Goal: Task Accomplishment & Management: Manage account settings

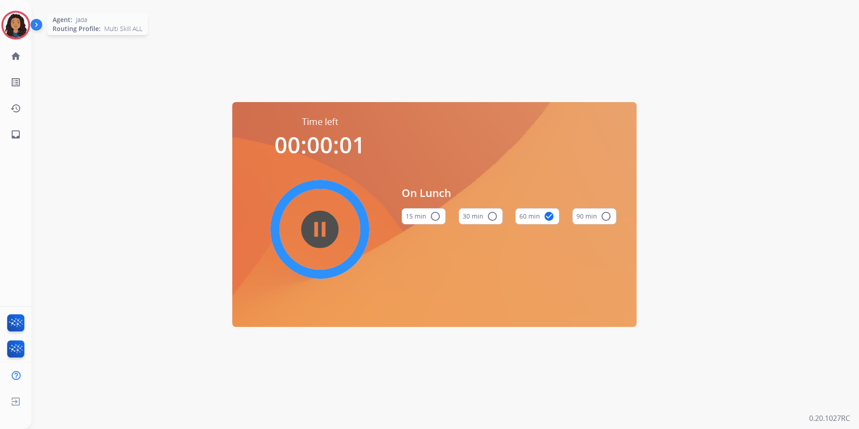
drag, startPoint x: 9, startPoint y: 20, endPoint x: 31, endPoint y: 24, distance: 22.5
click at [9, 20] on img at bounding box center [15, 25] width 25 height 25
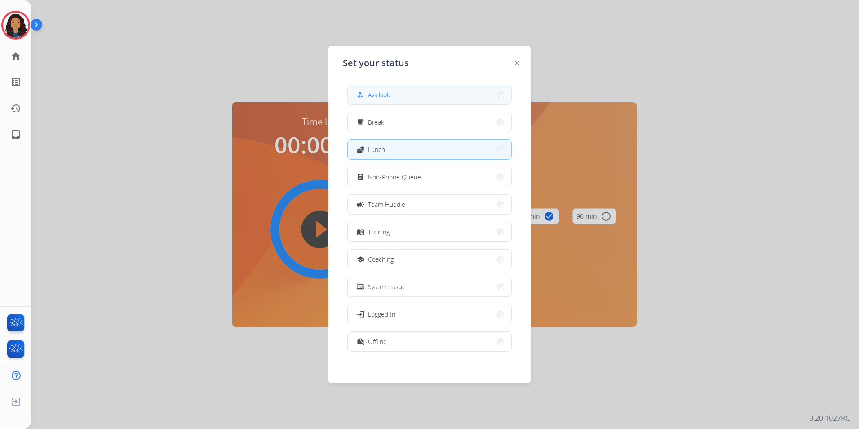
click at [386, 91] on span "Available" at bounding box center [380, 94] width 24 height 9
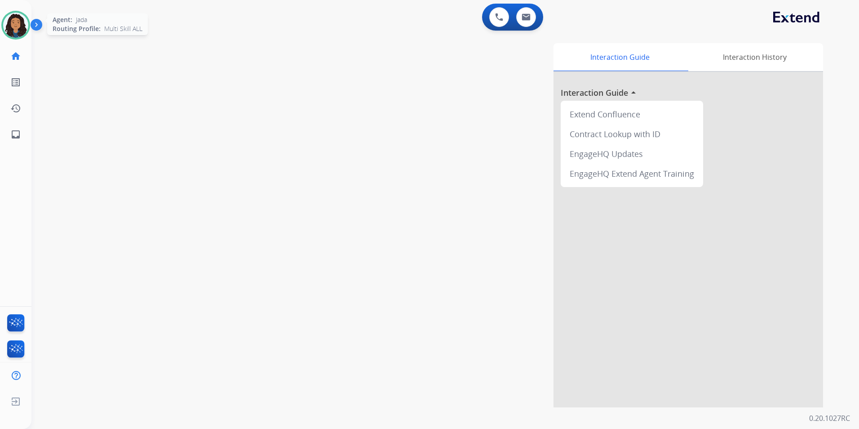
click at [13, 22] on img at bounding box center [15, 25] width 25 height 25
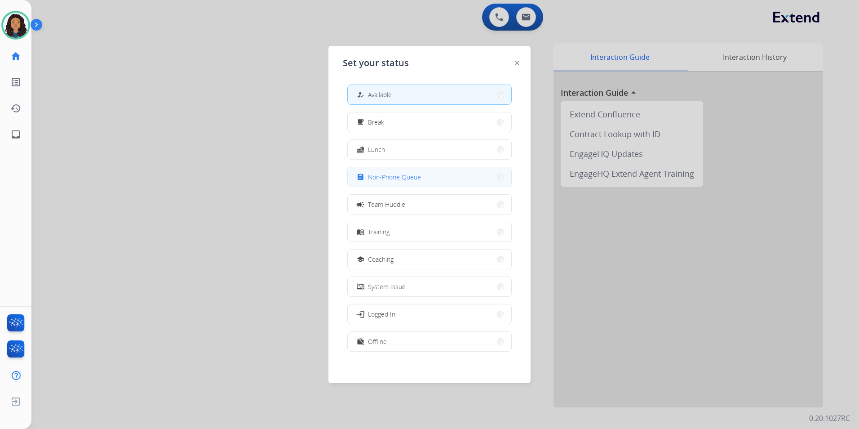
click at [404, 177] on span "Non-Phone Queue" at bounding box center [394, 176] width 53 height 9
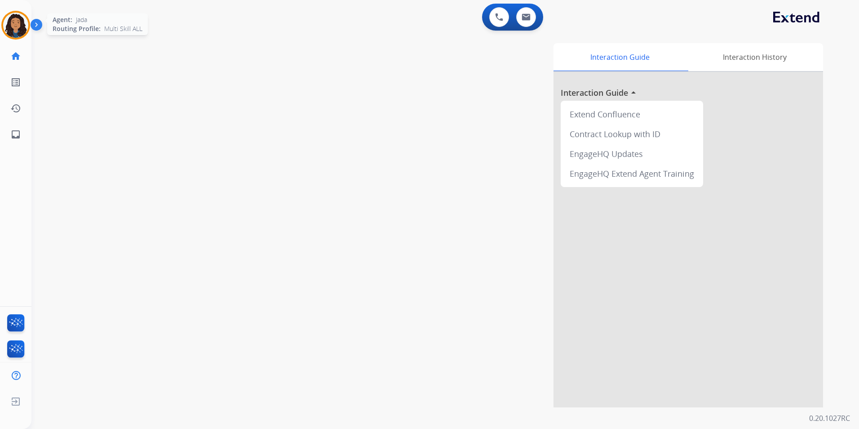
click at [22, 33] on img at bounding box center [15, 25] width 25 height 25
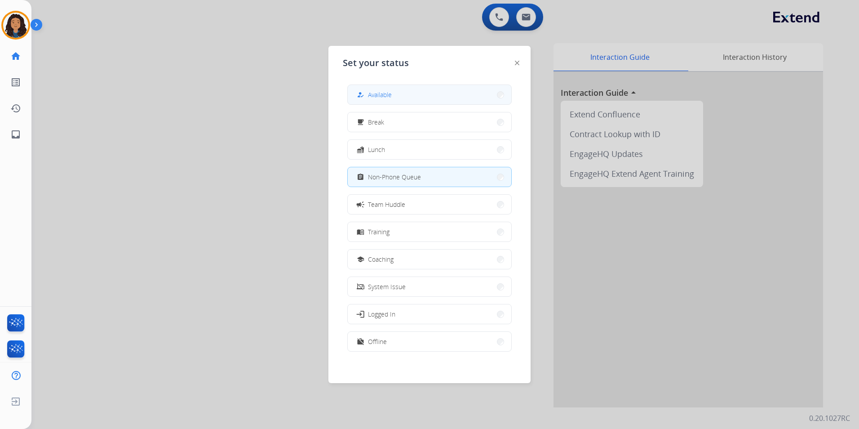
click at [418, 93] on button "how_to_reg Available" at bounding box center [430, 94] width 164 height 19
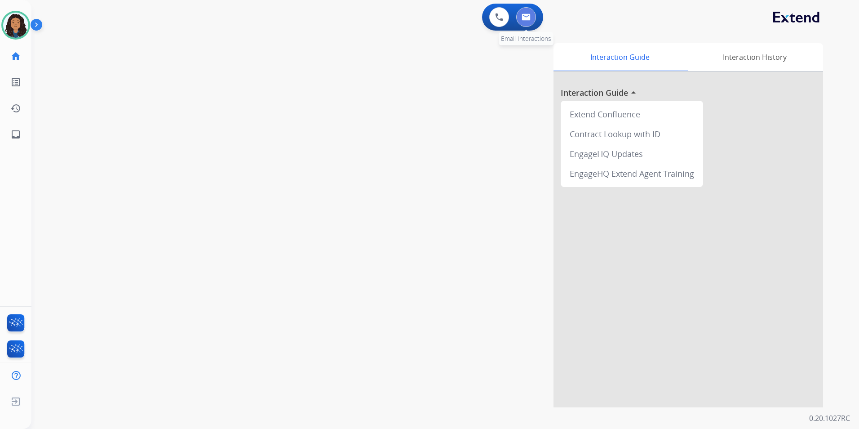
click at [524, 16] on img at bounding box center [526, 16] width 9 height 7
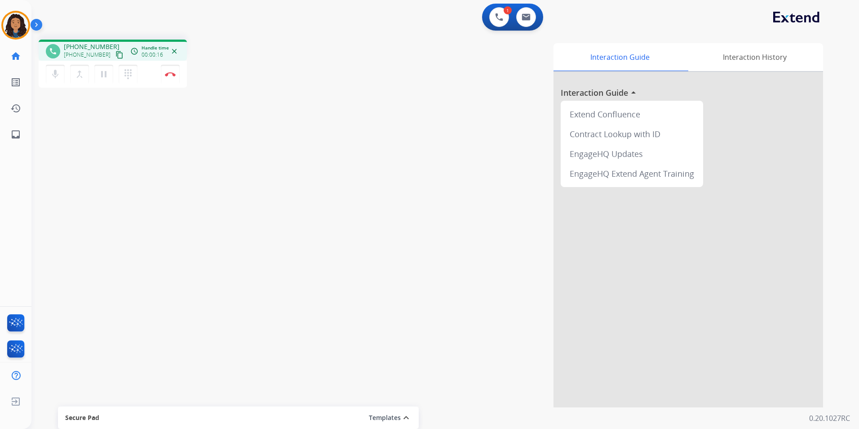
click at [115, 54] on mat-icon "content_copy" at bounding box center [119, 55] width 8 height 8
click at [171, 72] on img at bounding box center [170, 74] width 11 height 4
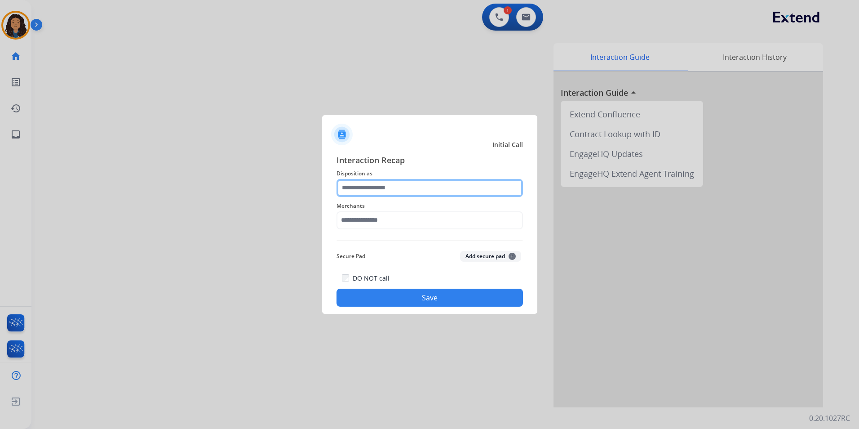
click at [379, 187] on input "text" at bounding box center [430, 188] width 187 height 18
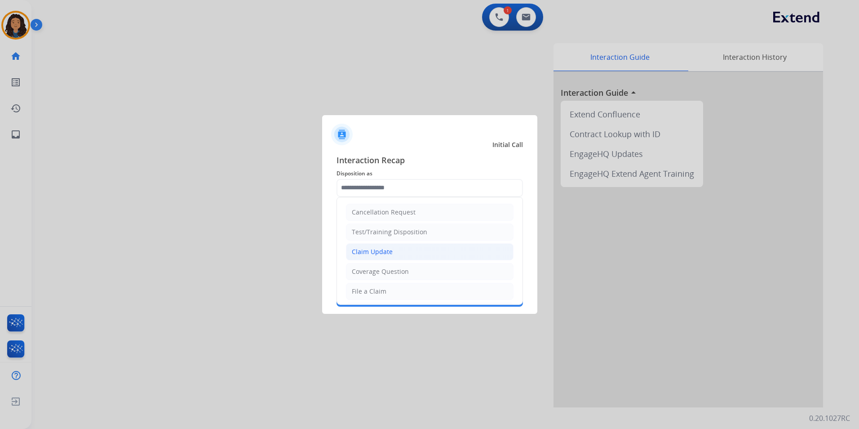
click at [378, 247] on div "Claim Update" at bounding box center [372, 251] width 41 height 9
type input "**********"
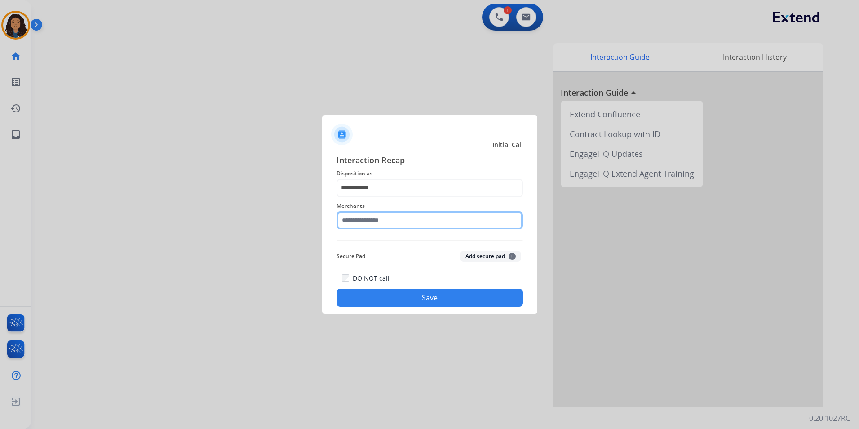
click at [382, 217] on input "text" at bounding box center [430, 220] width 187 height 18
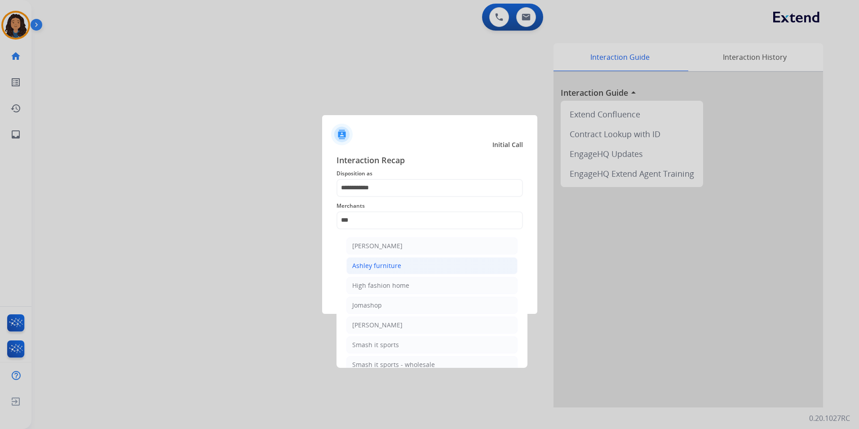
click at [396, 268] on div "Ashley furniture" at bounding box center [376, 265] width 49 height 9
type input "**********"
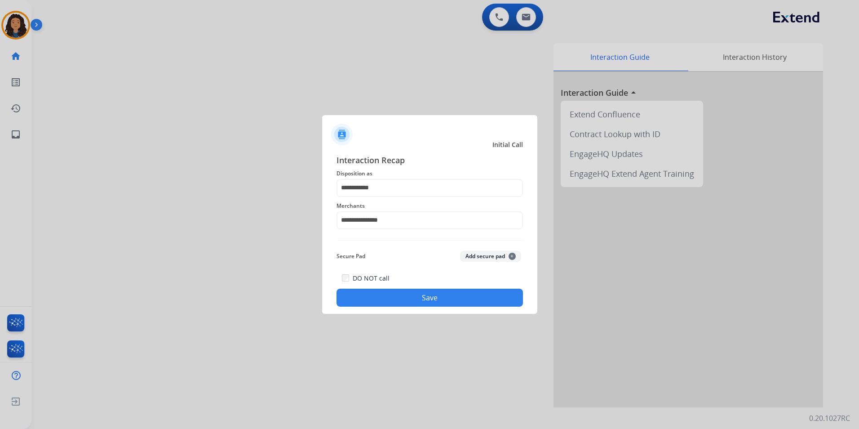
click at [361, 300] on button "Save" at bounding box center [430, 298] width 187 height 18
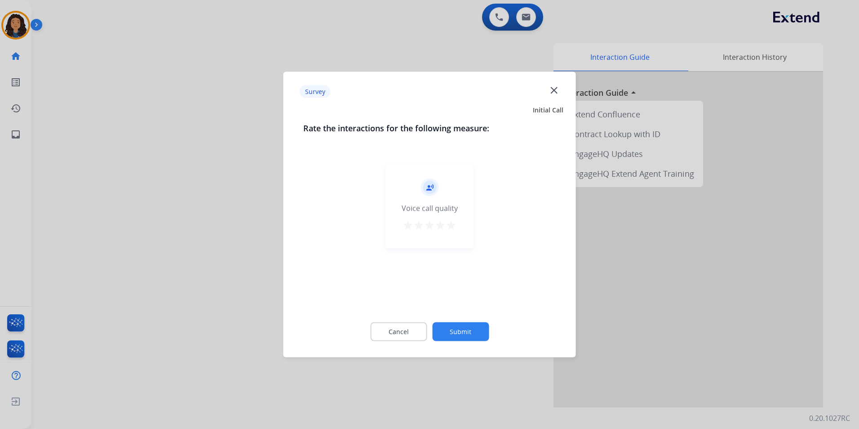
click at [197, 230] on div at bounding box center [429, 214] width 859 height 429
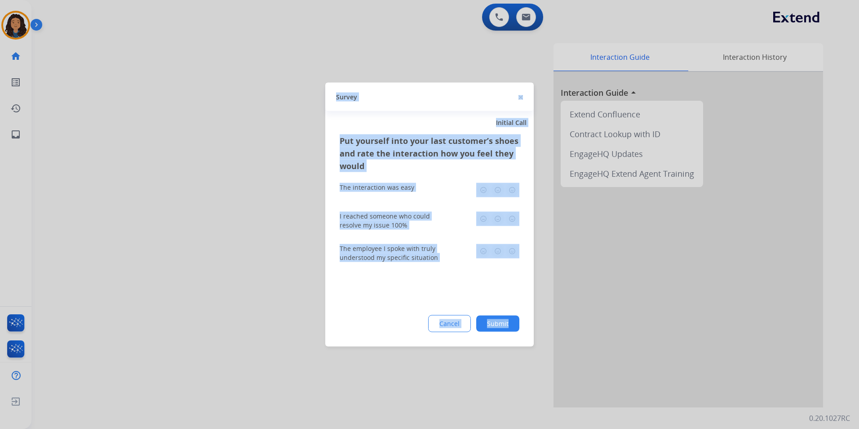
click at [197, 229] on div at bounding box center [429, 214] width 859 height 429
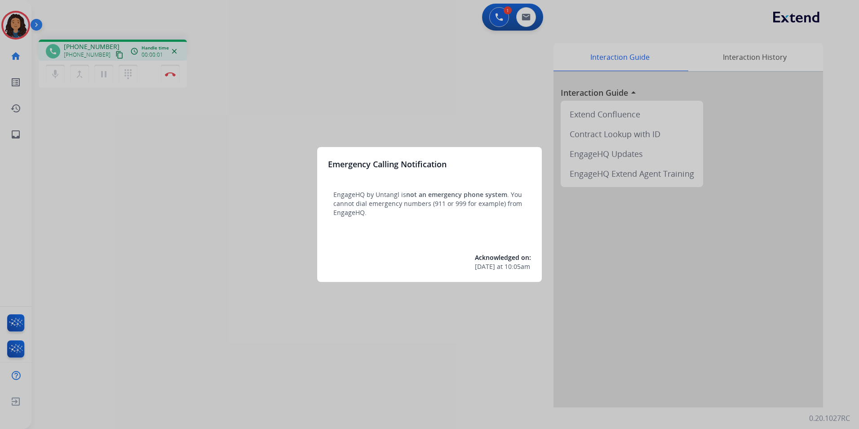
click at [179, 231] on div at bounding box center [429, 214] width 859 height 429
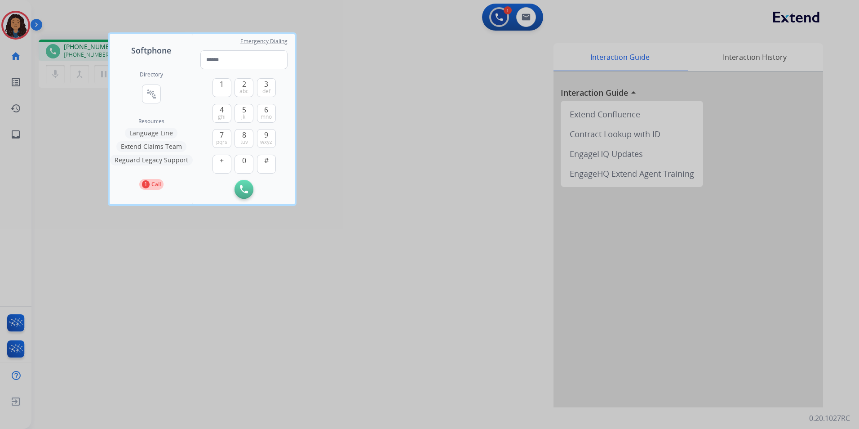
drag, startPoint x: 119, startPoint y: 273, endPoint x: 147, endPoint y: 245, distance: 39.4
click at [123, 279] on div at bounding box center [429, 214] width 859 height 429
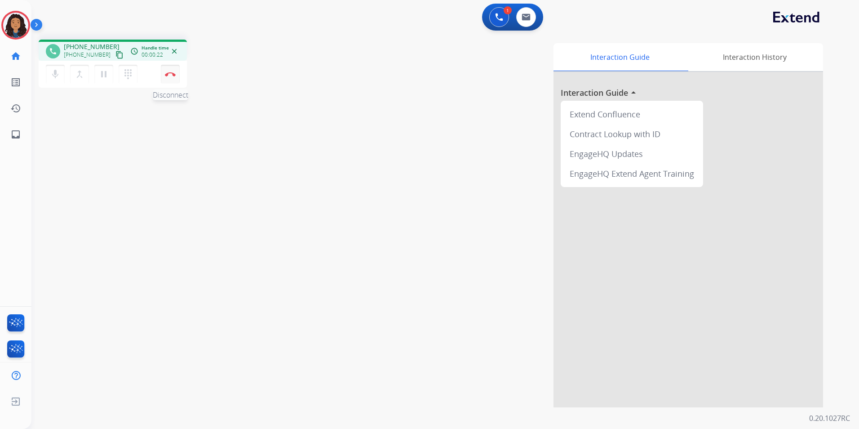
click at [169, 70] on button "Disconnect" at bounding box center [170, 74] width 19 height 19
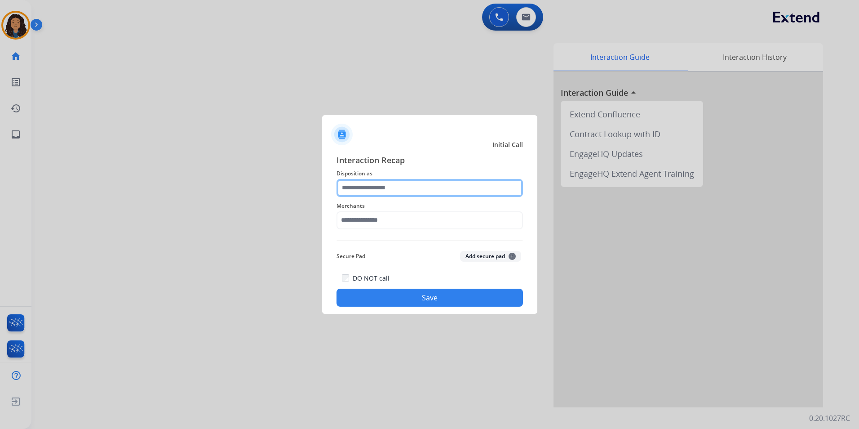
click at [383, 190] on input "text" at bounding box center [430, 188] width 187 height 18
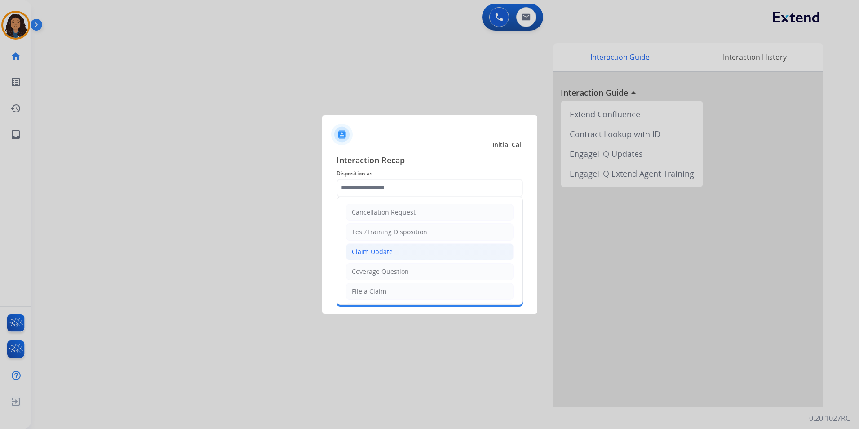
click at [396, 252] on li "Claim Update" at bounding box center [430, 251] width 168 height 17
type input "**********"
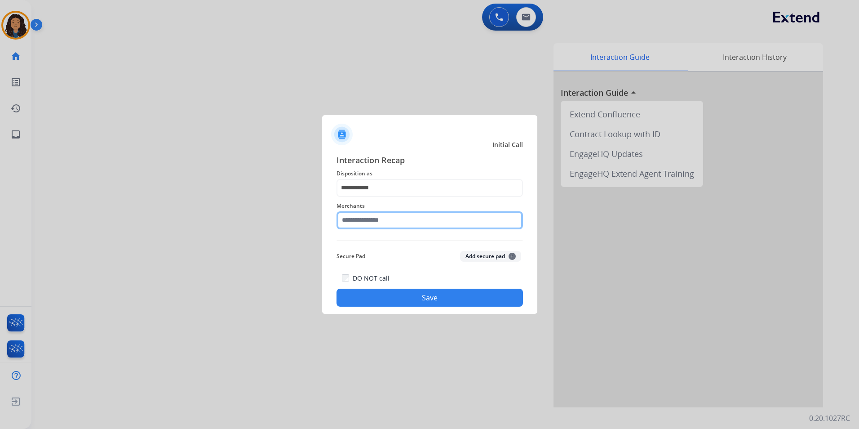
click at [401, 226] on input "text" at bounding box center [430, 220] width 187 height 18
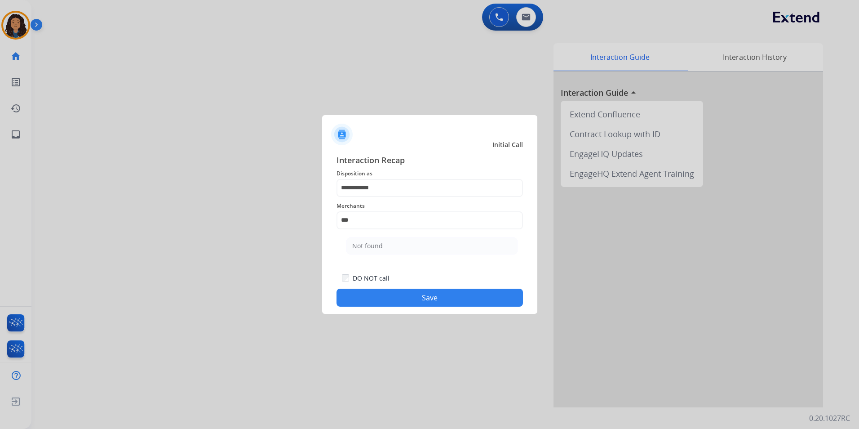
drag, startPoint x: 383, startPoint y: 242, endPoint x: 380, endPoint y: 248, distance: 6.6
click at [382, 245] on li "Not found" at bounding box center [431, 245] width 171 height 17
type input "*********"
click at [355, 302] on button "Save" at bounding box center [430, 298] width 187 height 18
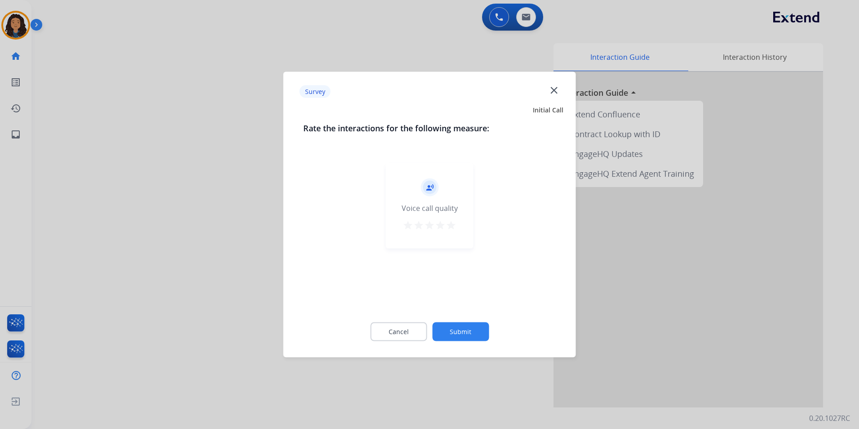
click at [271, 255] on div at bounding box center [429, 214] width 859 height 429
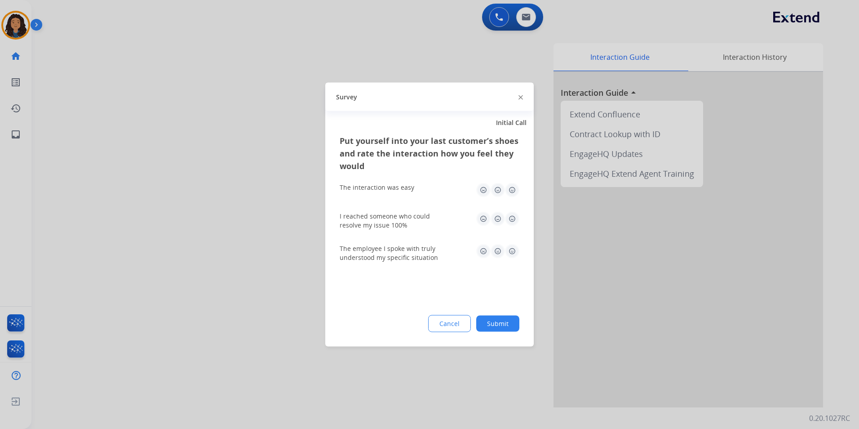
click at [231, 234] on div at bounding box center [429, 214] width 859 height 429
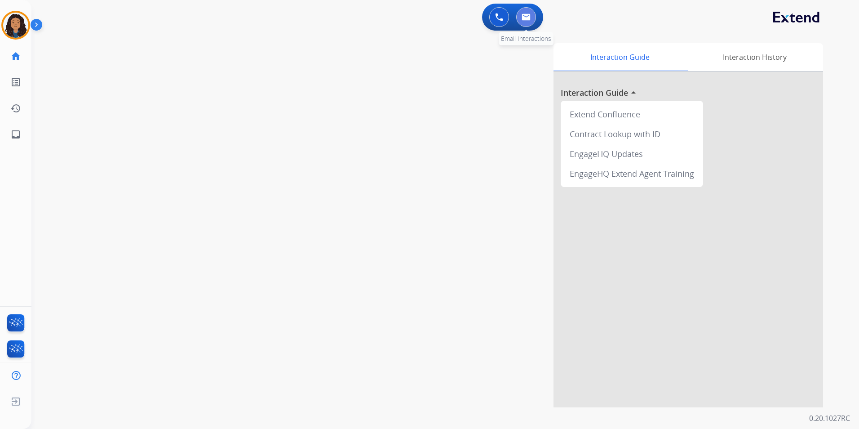
click at [533, 20] on button at bounding box center [526, 17] width 20 height 20
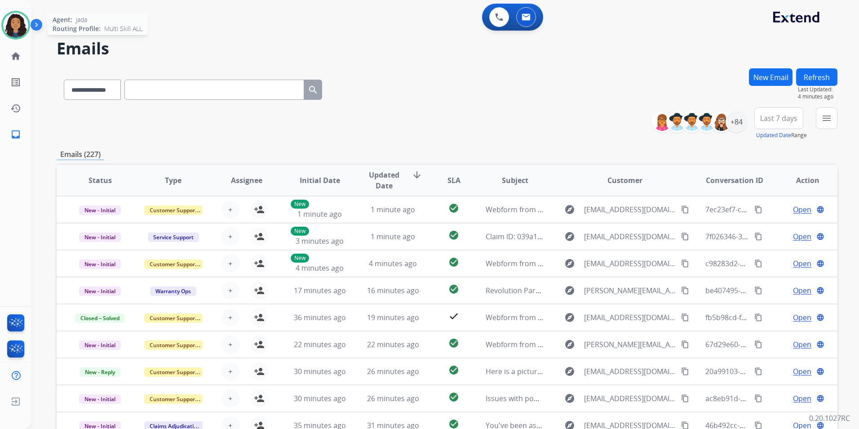
click at [18, 27] on img at bounding box center [15, 25] width 25 height 25
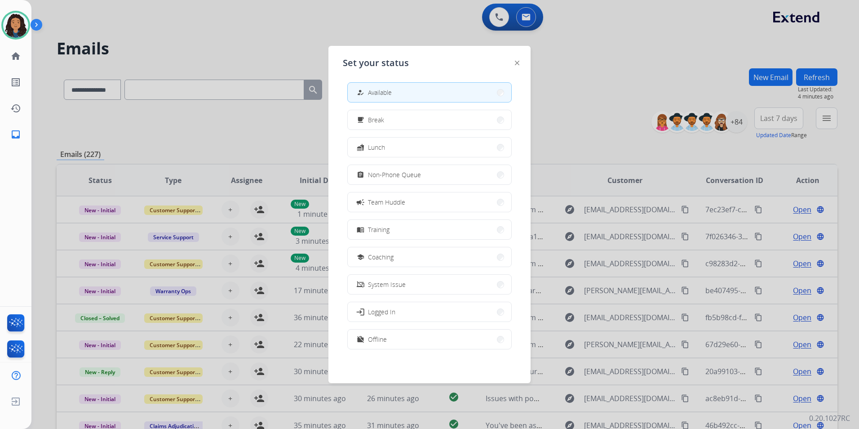
scroll to position [3, 0]
click at [395, 342] on button "work_off Offline" at bounding box center [430, 338] width 164 height 19
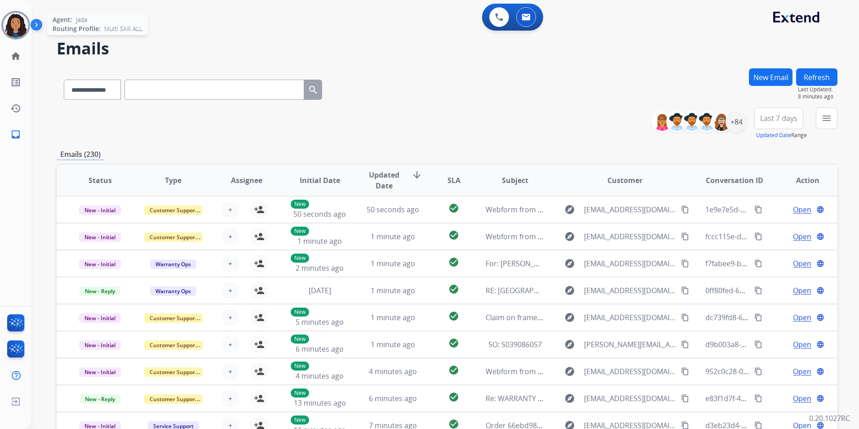
click at [24, 26] on img at bounding box center [15, 25] width 25 height 25
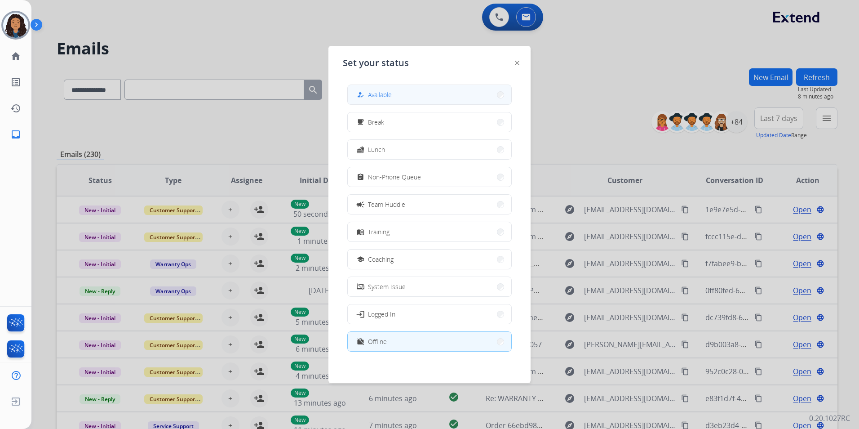
click at [409, 90] on button "how_to_reg Available" at bounding box center [430, 94] width 164 height 19
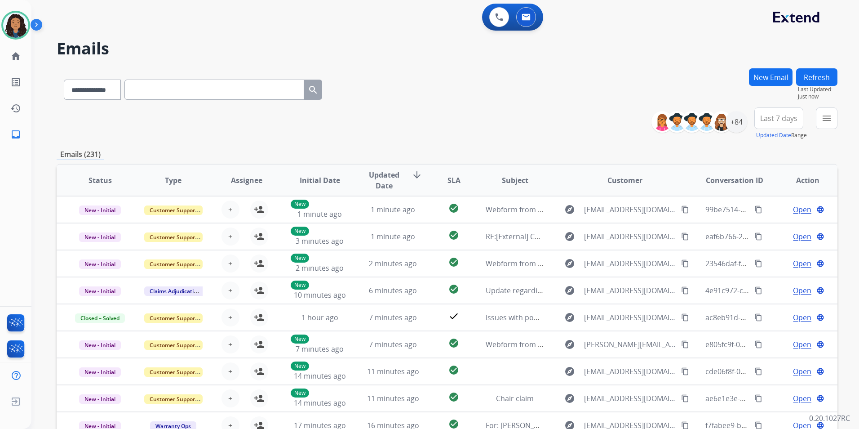
click at [771, 76] on button "New Email" at bounding box center [771, 77] width 44 height 18
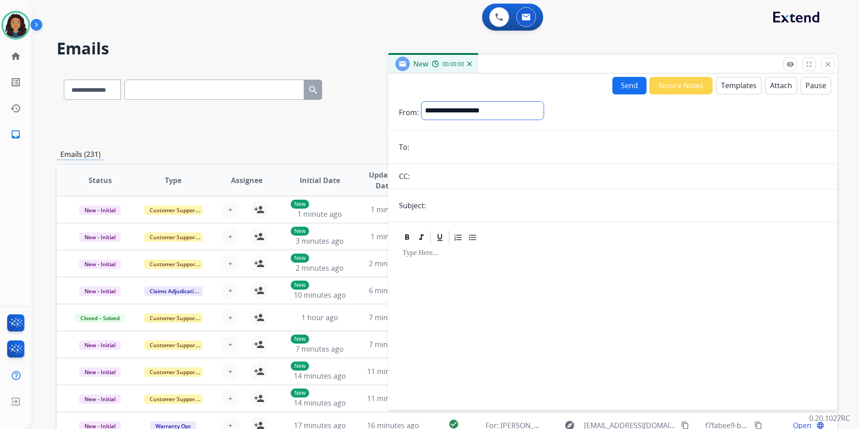
click at [481, 110] on select "**********" at bounding box center [483, 111] width 122 height 18
select select "**********"
click at [422, 102] on select "**********" at bounding box center [483, 111] width 122 height 18
paste input "**********"
type input "**********"
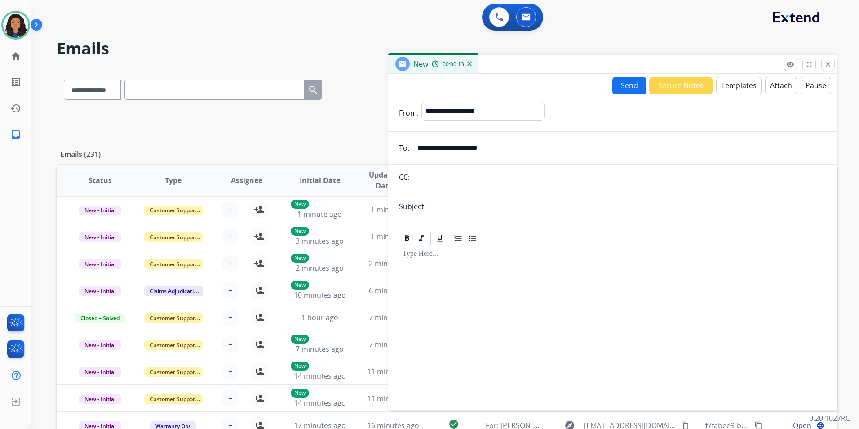
click at [728, 88] on button "Templates" at bounding box center [738, 86] width 45 height 18
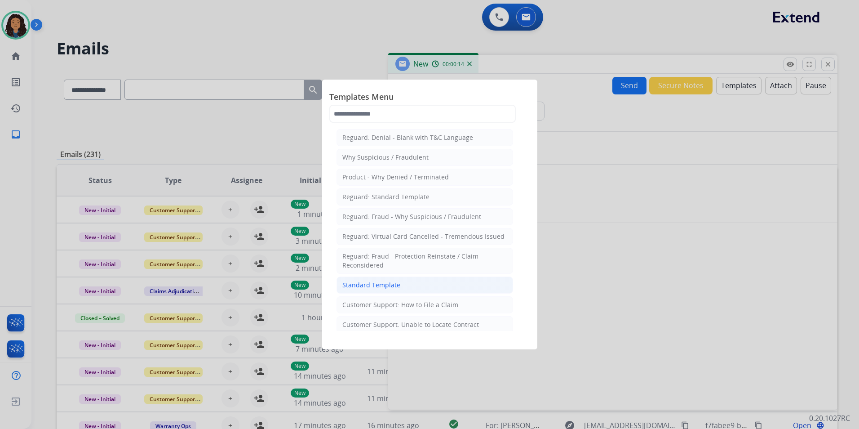
click at [394, 286] on div "Standard Template" at bounding box center [371, 284] width 58 height 9
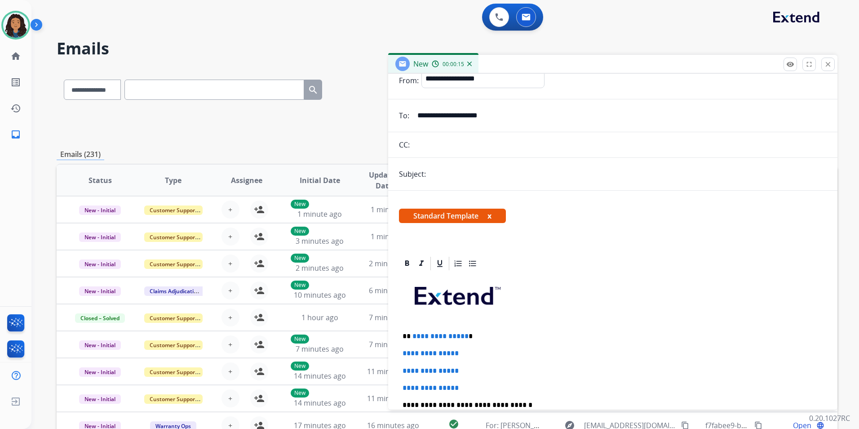
scroll to position [45, 0]
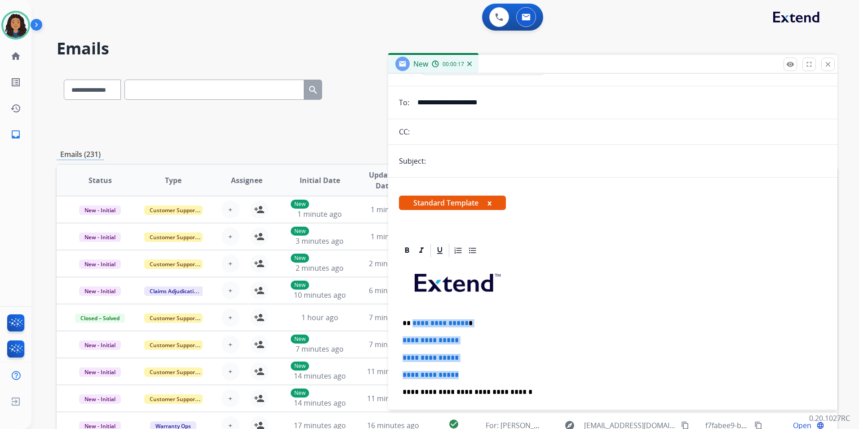
drag, startPoint x: 472, startPoint y: 373, endPoint x: 412, endPoint y: 312, distance: 85.8
click at [412, 312] on div "**********" at bounding box center [613, 412] width 428 height 309
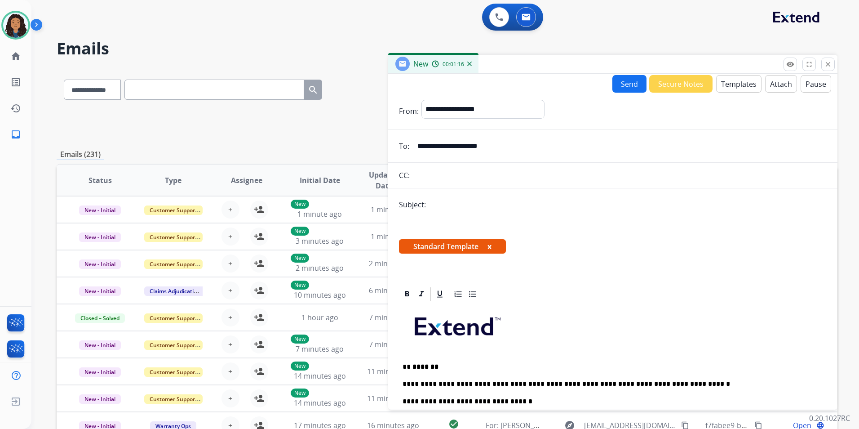
scroll to position [0, 0]
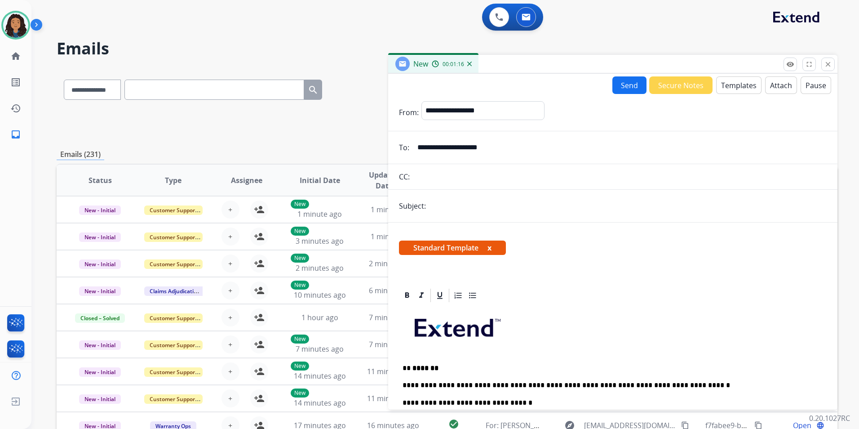
click at [634, 89] on button "Send" at bounding box center [630, 85] width 34 height 18
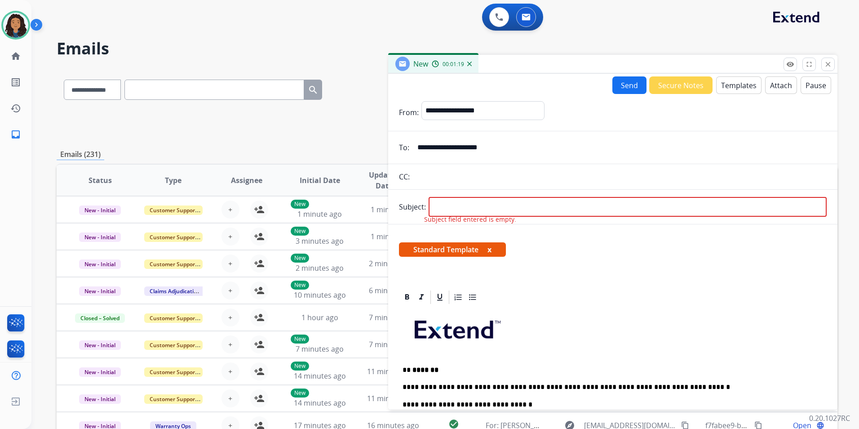
click at [480, 196] on form "**********" at bounding box center [612, 339] width 449 height 491
click at [488, 193] on form "**********" at bounding box center [612, 339] width 449 height 491
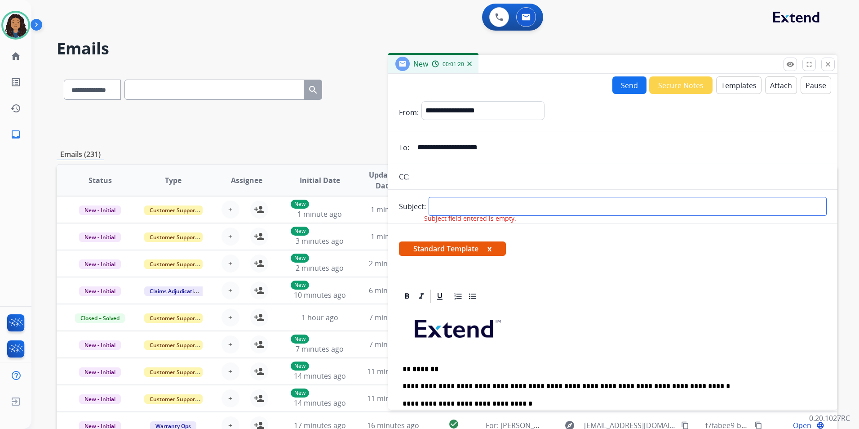
click at [486, 206] on input "text" at bounding box center [628, 206] width 398 height 19
type input "**********"
click at [630, 85] on button "Send" at bounding box center [630, 85] width 34 height 18
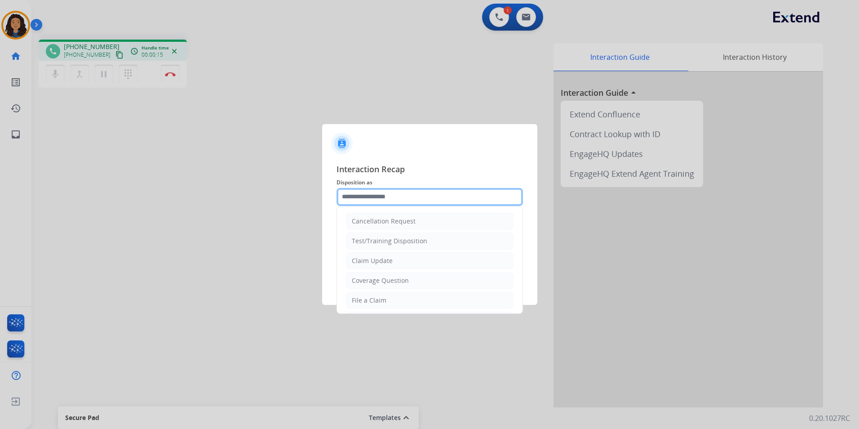
click at [441, 198] on input "text" at bounding box center [430, 197] width 187 height 18
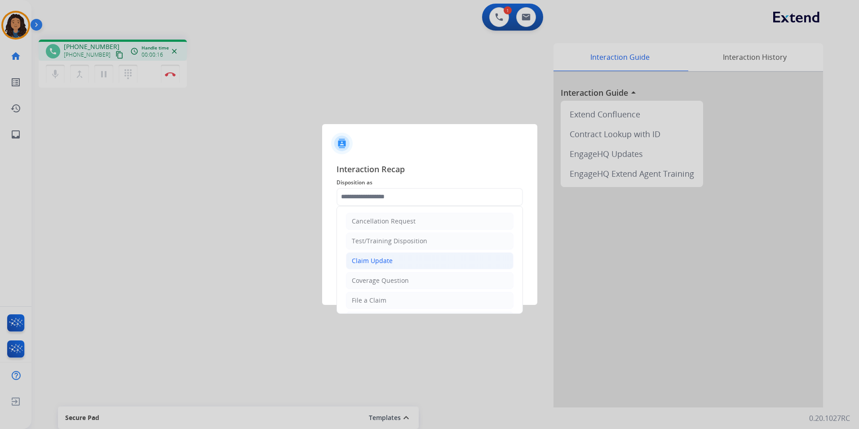
click at [409, 260] on li "Claim Update" at bounding box center [430, 260] width 168 height 17
type input "**********"
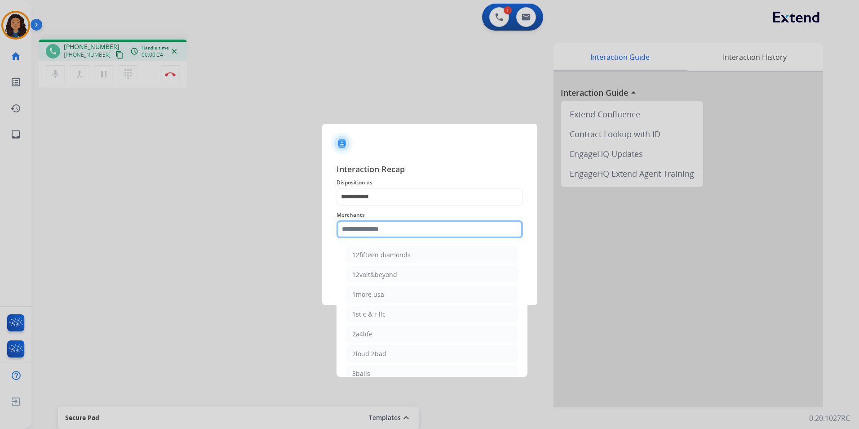
click at [406, 228] on input "text" at bounding box center [430, 229] width 187 height 18
type input "*"
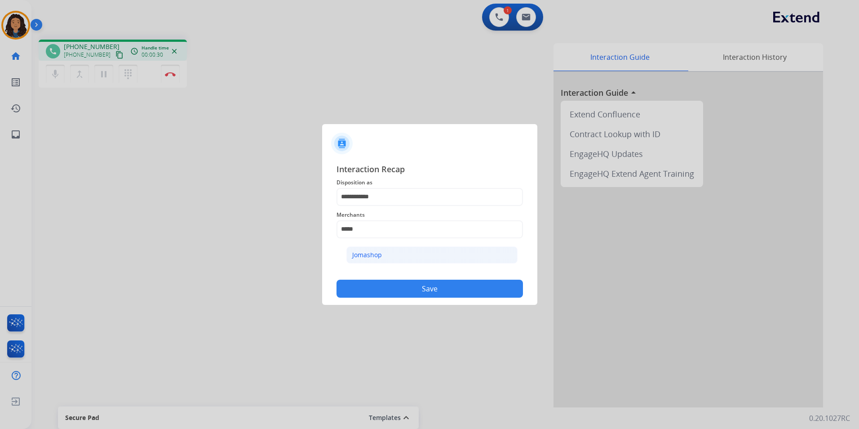
click at [417, 256] on li "Jomashop" at bounding box center [431, 254] width 171 height 17
type input "********"
click at [417, 286] on button "Save" at bounding box center [430, 289] width 187 height 18
drag, startPoint x: 331, startPoint y: 244, endPoint x: 485, endPoint y: 254, distance: 155.0
click at [485, 254] on div "**********" at bounding box center [429, 230] width 215 height 150
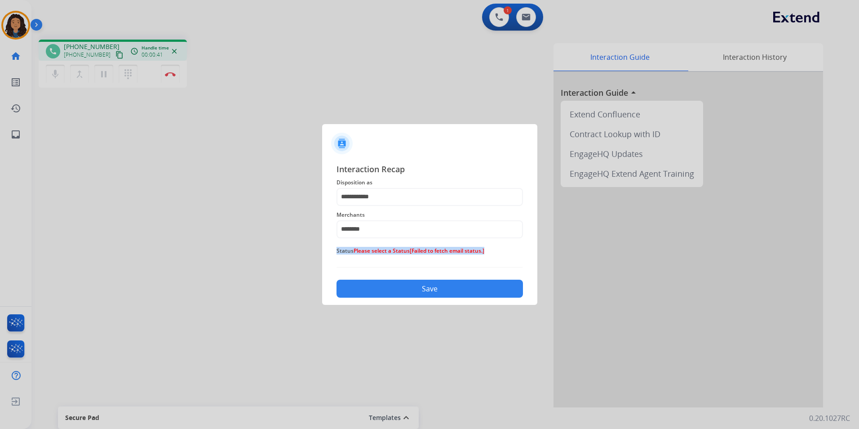
click at [389, 296] on button "Save" at bounding box center [430, 289] width 187 height 18
click at [386, 289] on button "Save" at bounding box center [430, 289] width 187 height 18
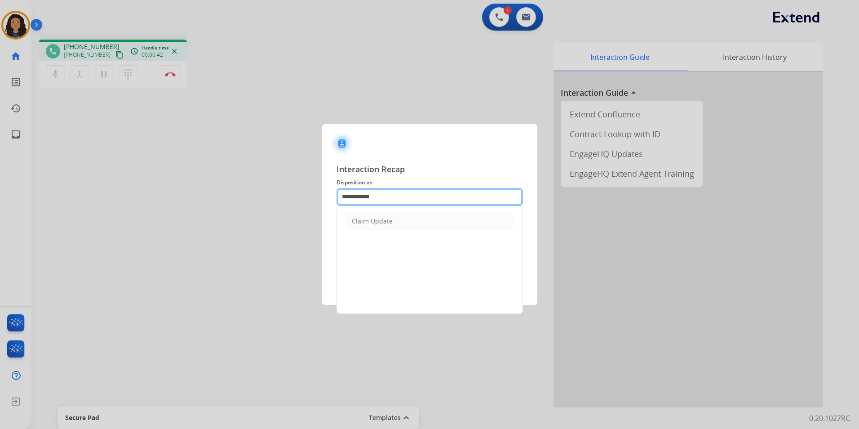
drag, startPoint x: 386, startPoint y: 289, endPoint x: 398, endPoint y: 196, distance: 94.3
click at [398, 196] on input "**********" at bounding box center [430, 197] width 187 height 18
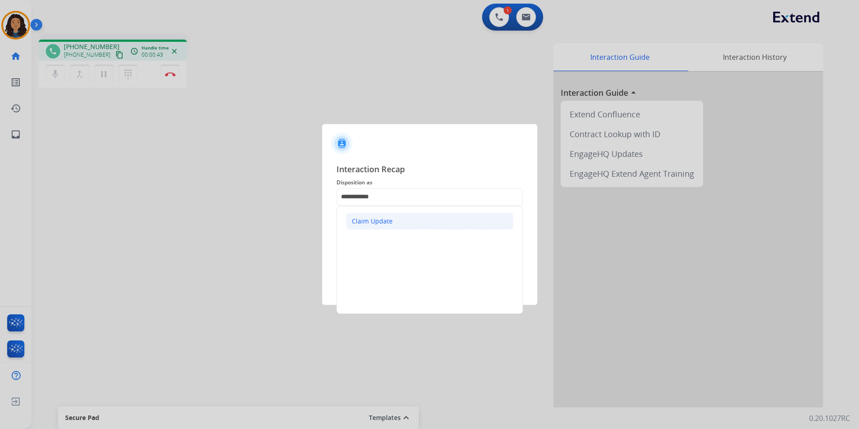
click at [375, 219] on div "Claim Update" at bounding box center [372, 221] width 41 height 9
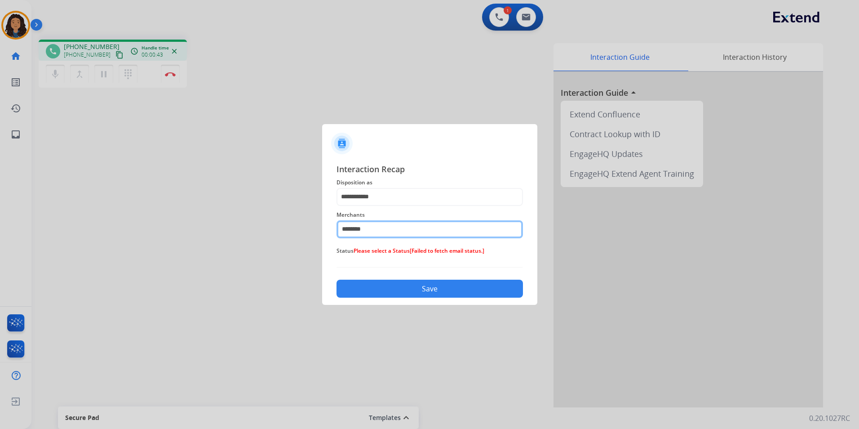
click at [364, 232] on input "********" at bounding box center [430, 229] width 187 height 18
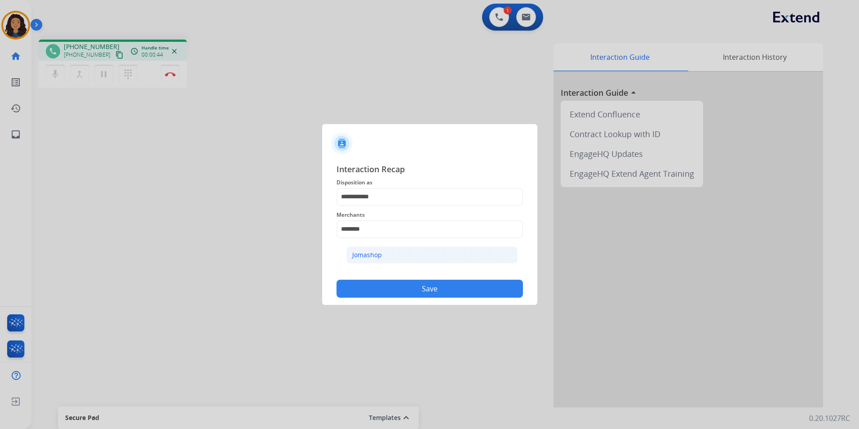
click at [382, 253] on li "Jomashop" at bounding box center [431, 254] width 171 height 17
drag, startPoint x: 393, startPoint y: 287, endPoint x: 255, endPoint y: 286, distance: 138.4
click at [392, 287] on button "Save" at bounding box center [430, 289] width 187 height 18
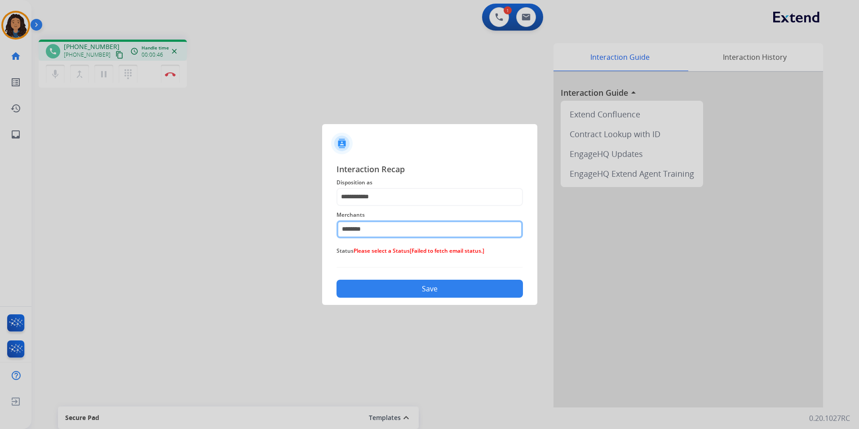
click at [385, 232] on input "********" at bounding box center [430, 229] width 187 height 18
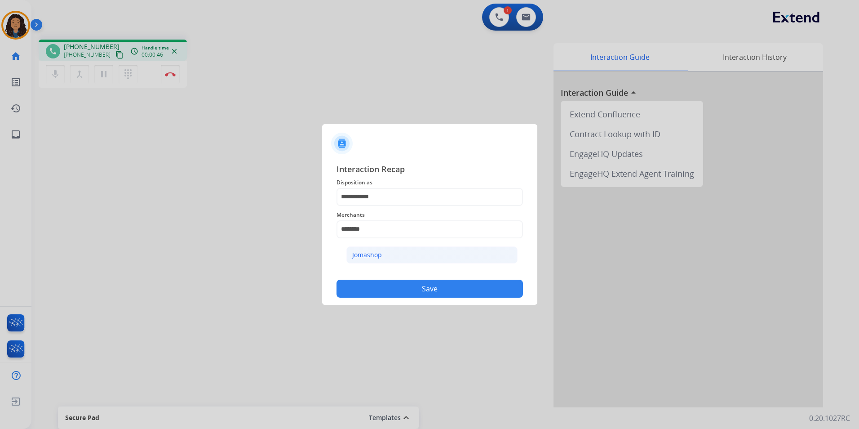
click at [373, 254] on div "Jomashop" at bounding box center [367, 254] width 30 height 9
click at [375, 293] on button "Save" at bounding box center [430, 289] width 187 height 18
click at [373, 292] on button "Save" at bounding box center [430, 289] width 187 height 18
click at [209, 269] on div at bounding box center [429, 214] width 859 height 429
click at [209, 268] on div at bounding box center [429, 214] width 859 height 429
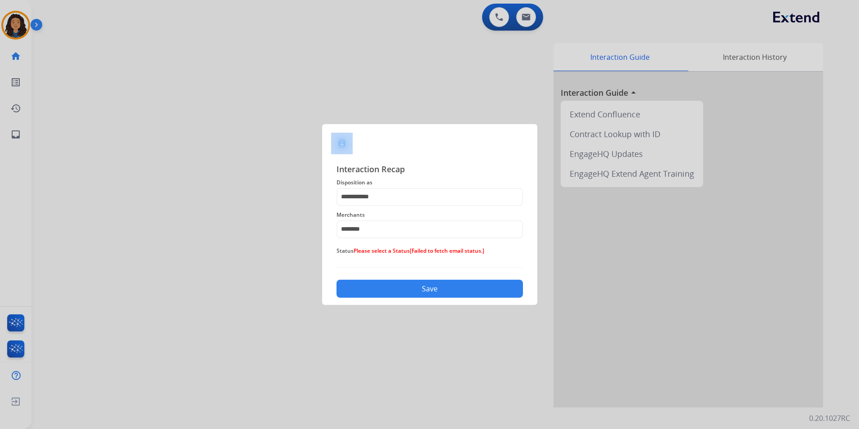
click at [413, 292] on button "Save" at bounding box center [430, 289] width 187 height 18
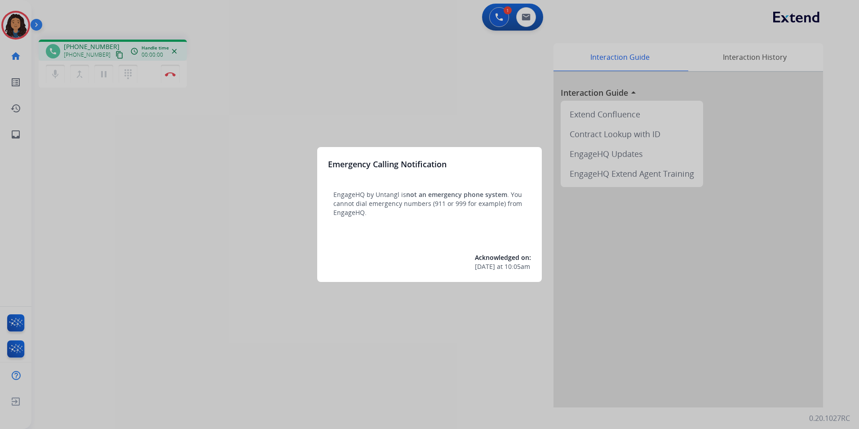
click at [7, 24] on div at bounding box center [429, 214] width 859 height 429
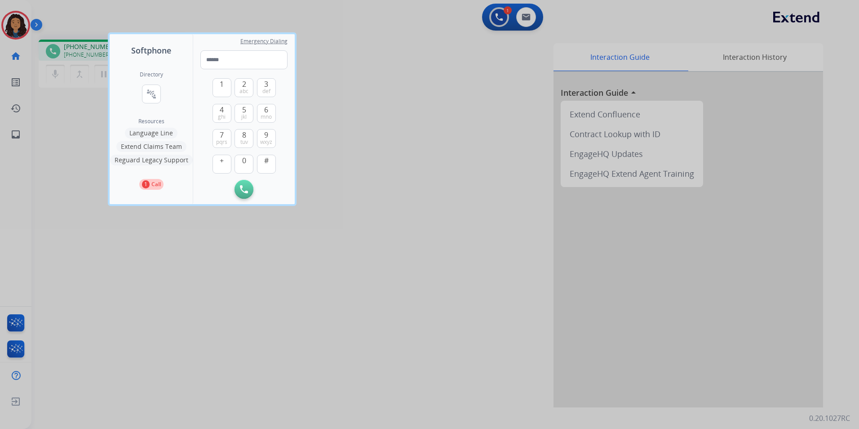
click at [11, 27] on div at bounding box center [429, 214] width 859 height 429
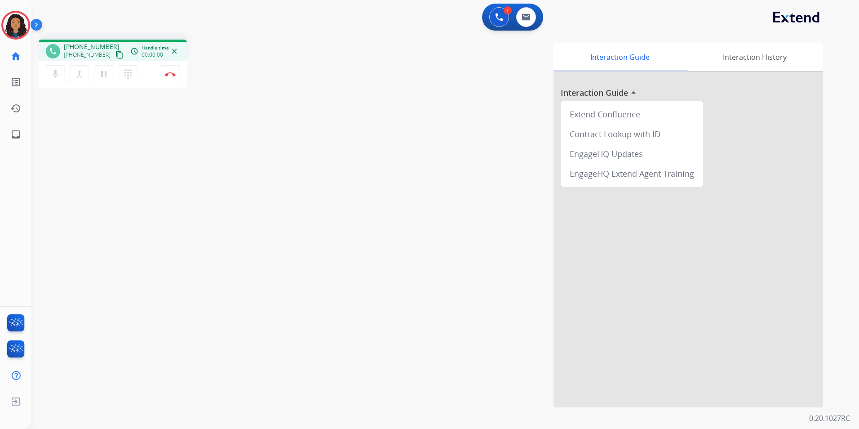
click at [11, 27] on img at bounding box center [15, 25] width 25 height 25
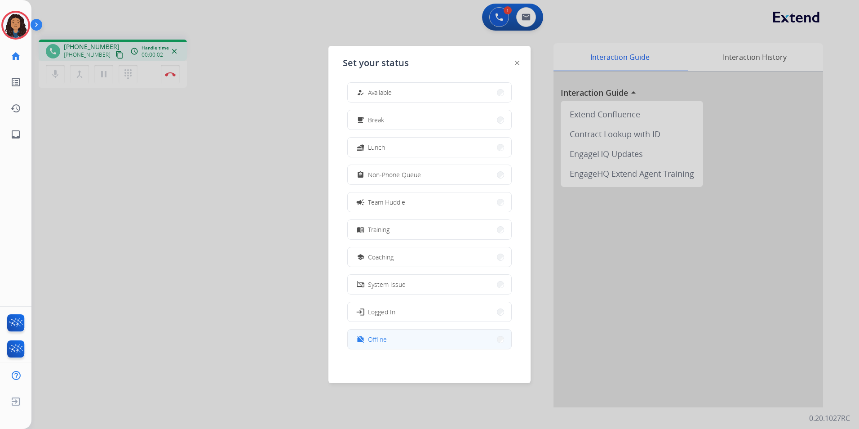
scroll to position [3, 0]
click at [391, 347] on button "work_off Offline" at bounding box center [430, 338] width 164 height 19
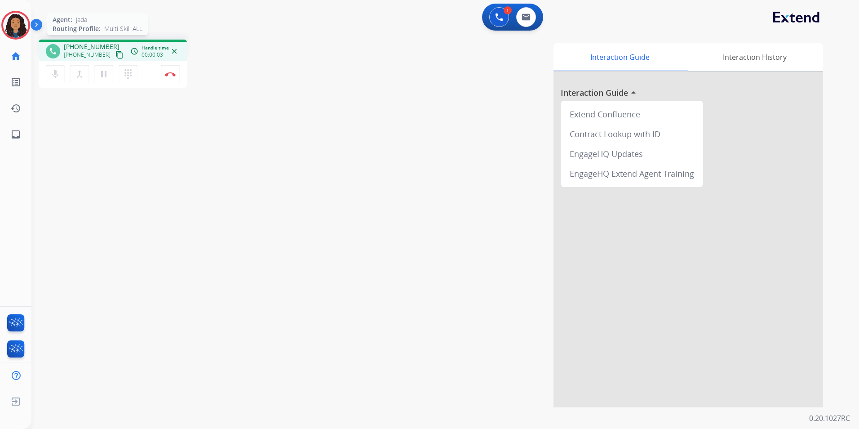
click at [10, 29] on img at bounding box center [15, 25] width 25 height 25
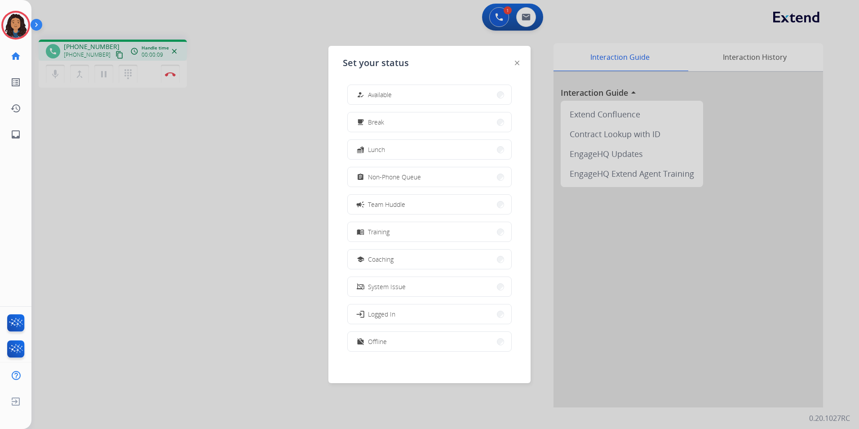
click at [212, 212] on div at bounding box center [429, 214] width 859 height 429
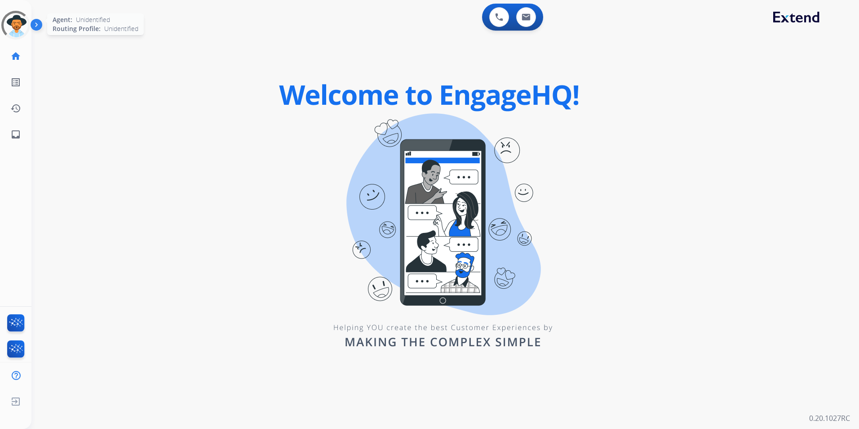
click at [24, 22] on div at bounding box center [16, 25] width 32 height 32
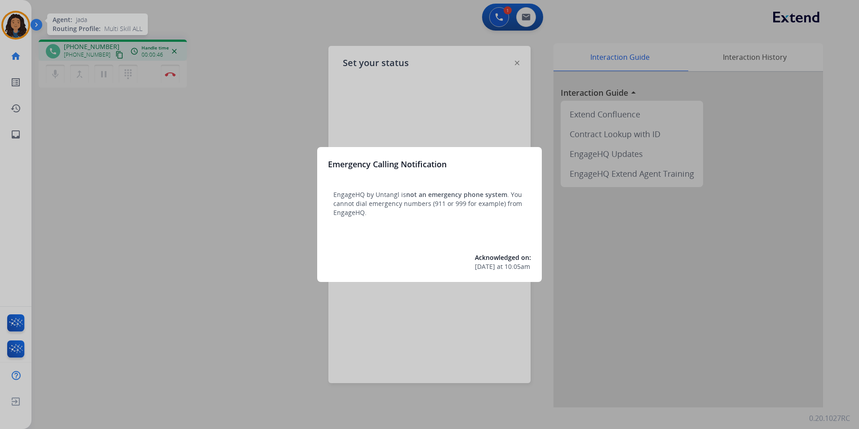
click at [190, 203] on div at bounding box center [429, 214] width 859 height 429
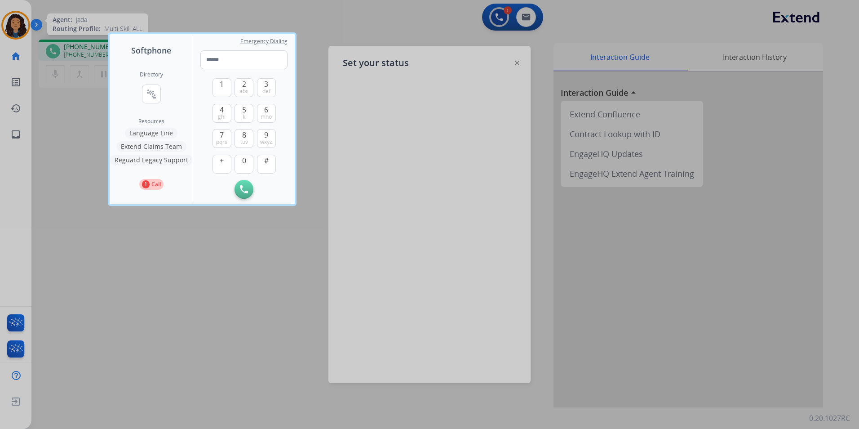
click at [190, 203] on div "Directory connect_without_contact Resource Directory Resources Language Line Ex…" at bounding box center [151, 130] width 83 height 147
click at [206, 266] on div at bounding box center [429, 214] width 859 height 429
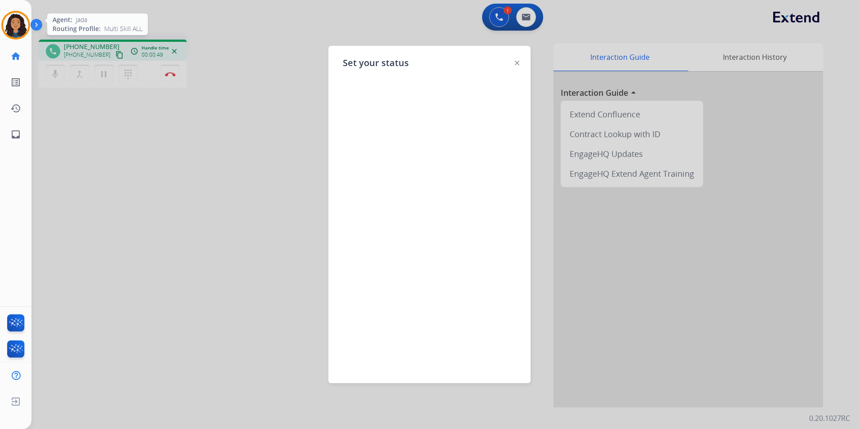
click at [518, 61] on img at bounding box center [517, 63] width 4 height 4
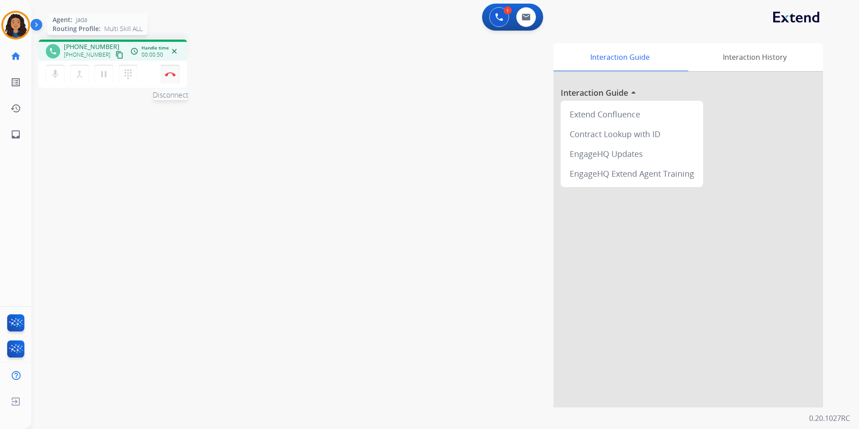
click at [165, 81] on button "Disconnect" at bounding box center [170, 74] width 19 height 19
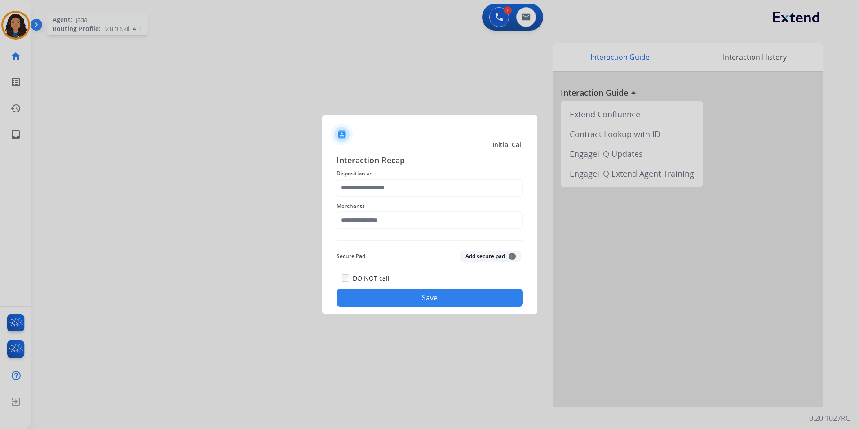
click at [200, 192] on div at bounding box center [429, 214] width 859 height 429
drag, startPoint x: 194, startPoint y: 191, endPoint x: 190, endPoint y: 185, distance: 6.9
click at [191, 189] on div at bounding box center [429, 214] width 859 height 429
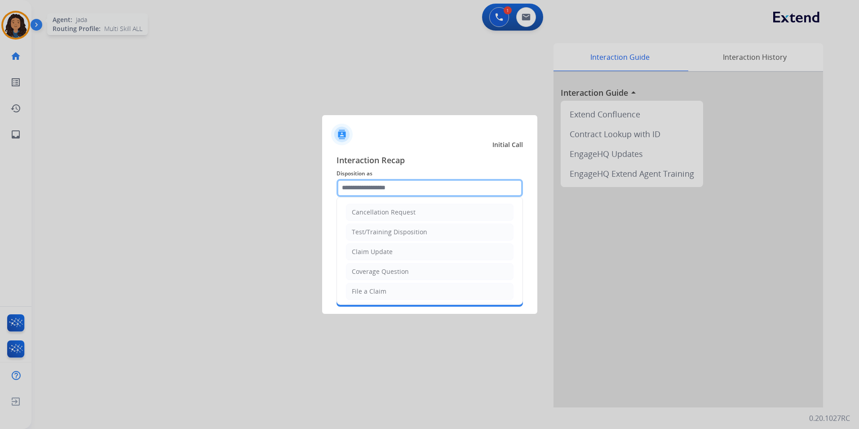
click at [388, 182] on input "text" at bounding box center [430, 188] width 187 height 18
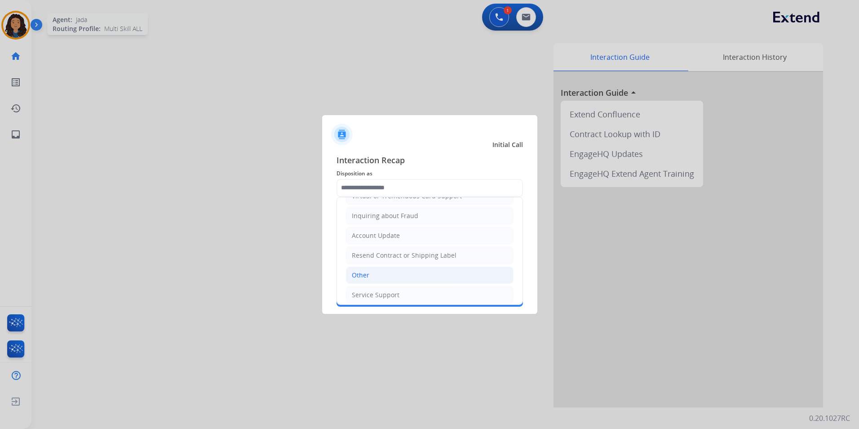
click at [375, 276] on li "Other" at bounding box center [430, 274] width 168 height 17
type input "*****"
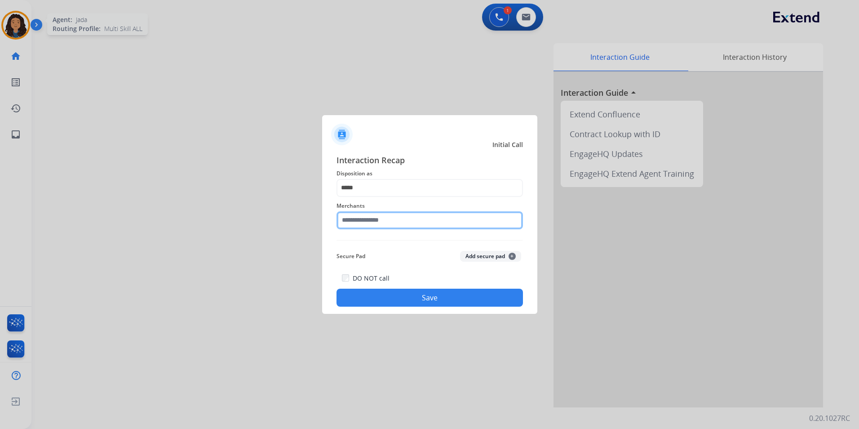
click at [384, 227] on input "text" at bounding box center [430, 220] width 187 height 18
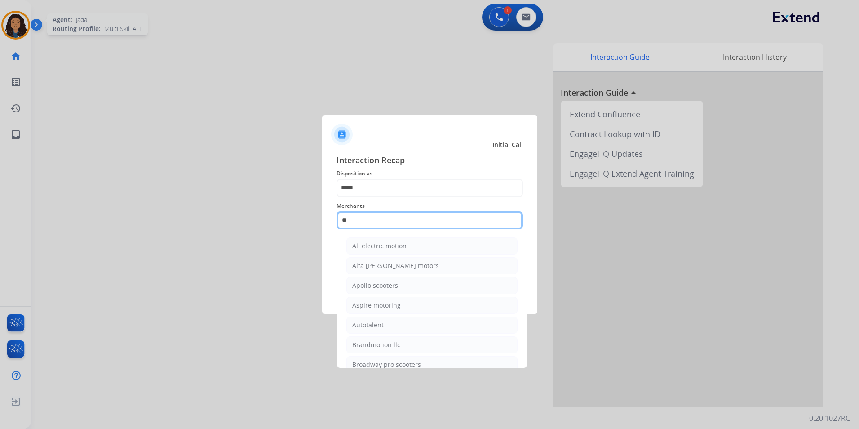
type input "*"
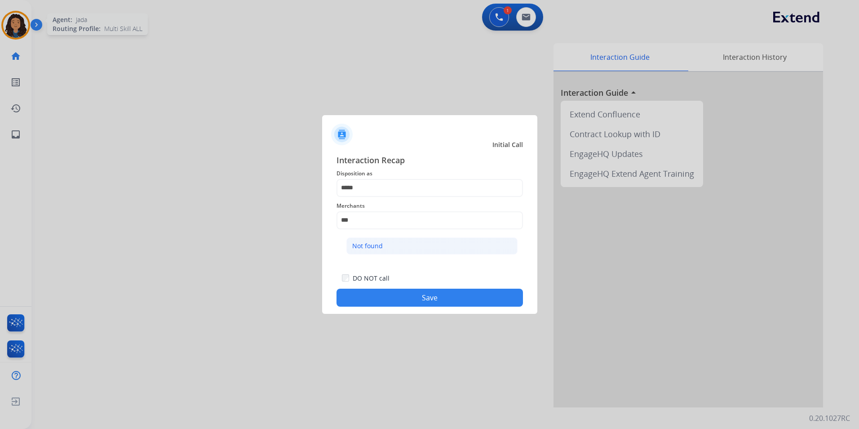
click at [393, 247] on li "Not found" at bounding box center [431, 245] width 171 height 17
type input "*********"
click at [356, 304] on button "Save" at bounding box center [430, 298] width 187 height 18
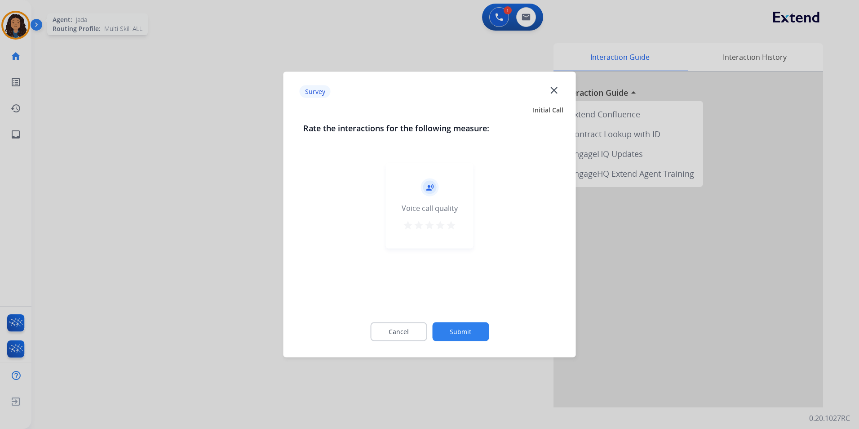
drag, startPoint x: 288, startPoint y: 262, endPoint x: 277, endPoint y: 258, distance: 11.4
click at [285, 261] on div "Survey close Initial Call Rate the interactions for the following measure: reco…" at bounding box center [430, 214] width 293 height 285
click at [219, 242] on div at bounding box center [429, 214] width 859 height 429
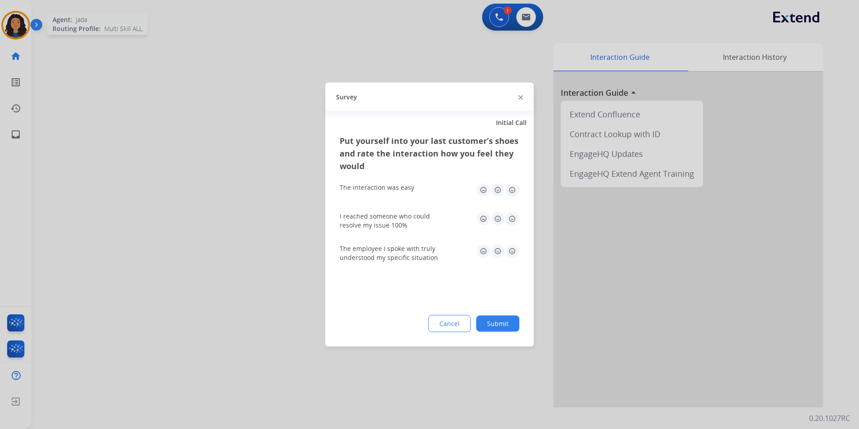
click at [217, 241] on div at bounding box center [429, 214] width 859 height 429
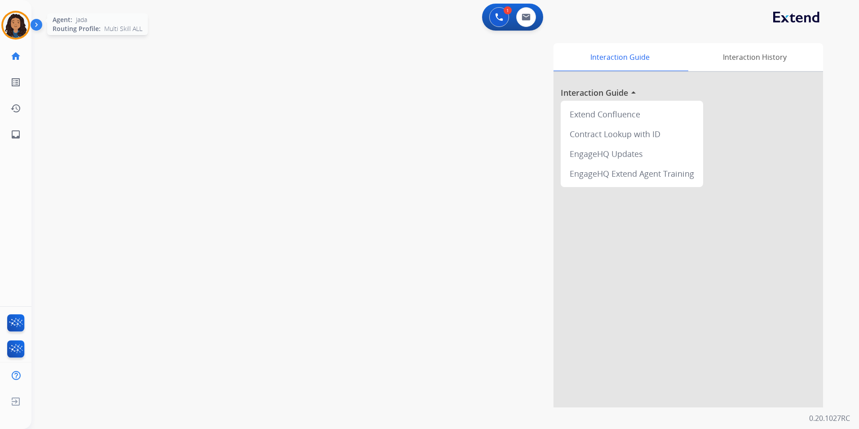
click at [13, 26] on img at bounding box center [15, 25] width 25 height 25
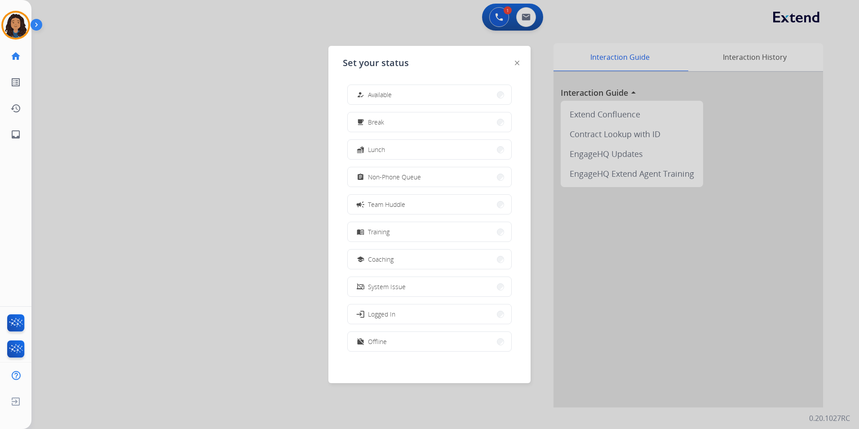
scroll to position [3, 0]
click at [401, 343] on button "work_off Offline" at bounding box center [430, 338] width 164 height 19
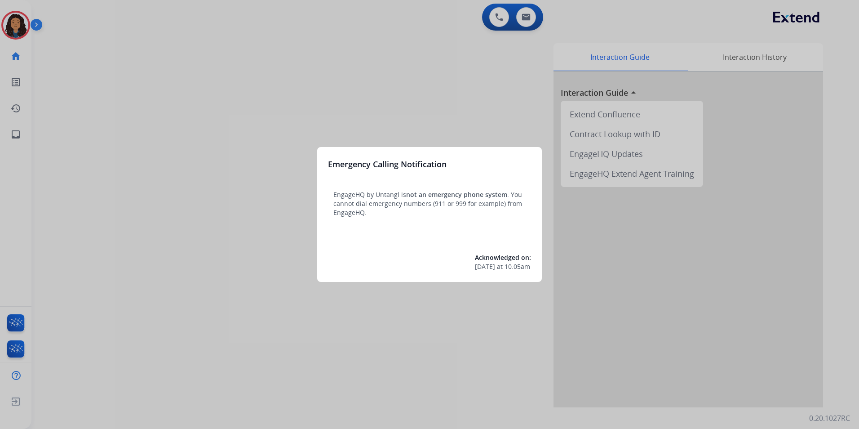
click at [120, 110] on div at bounding box center [429, 214] width 859 height 429
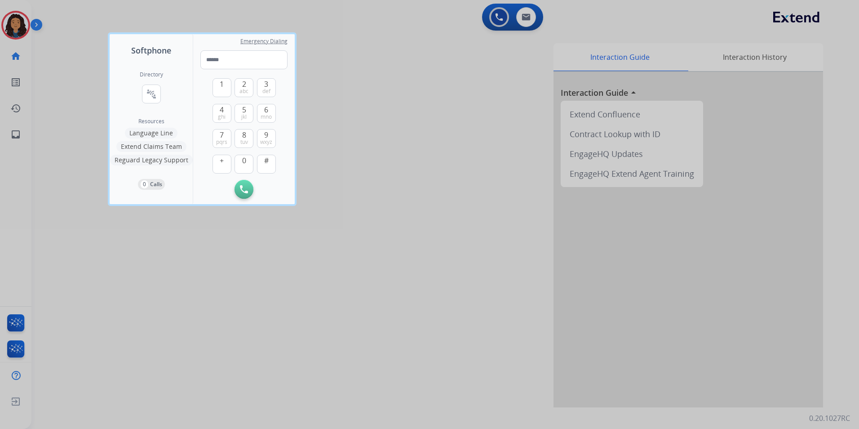
click at [15, 26] on div at bounding box center [429, 214] width 859 height 429
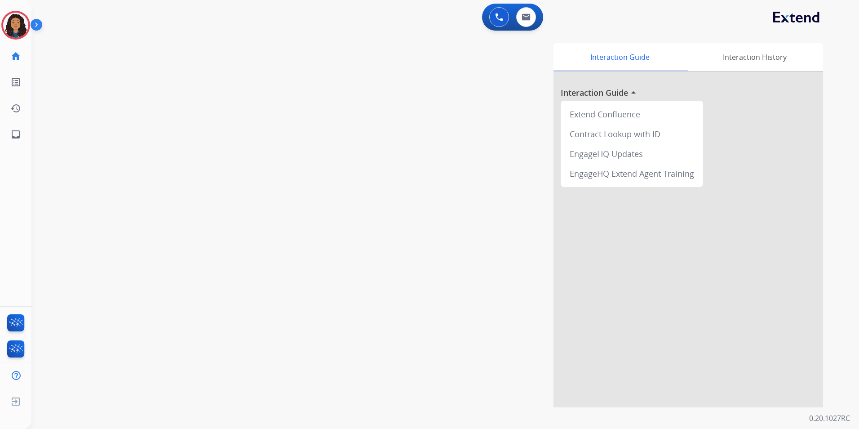
click at [15, 26] on img at bounding box center [15, 25] width 25 height 25
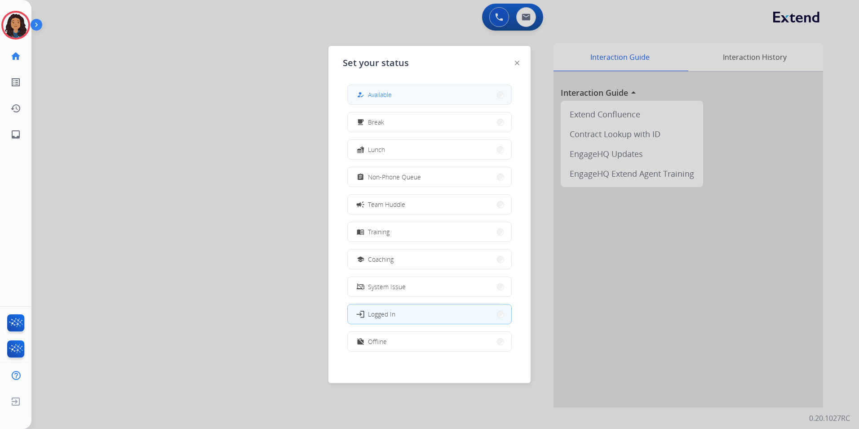
click at [446, 94] on button "how_to_reg Available" at bounding box center [430, 94] width 164 height 19
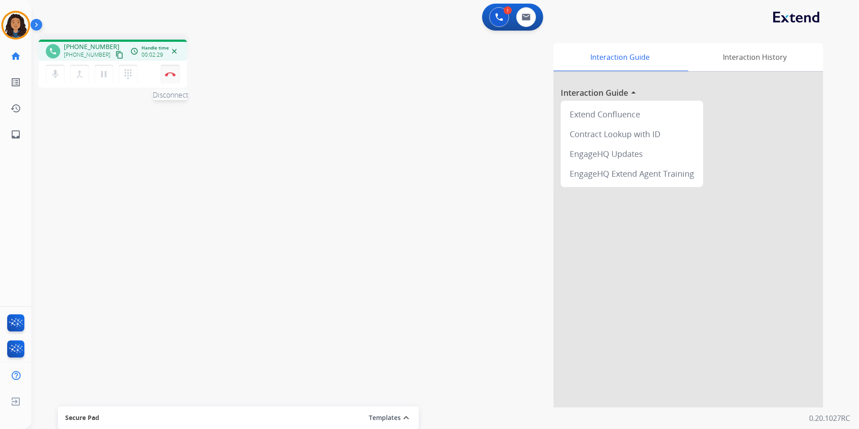
click at [171, 75] on img at bounding box center [170, 74] width 11 height 4
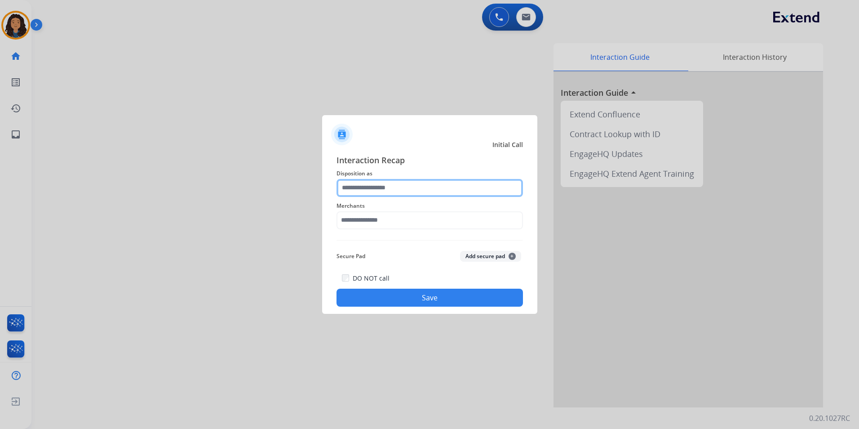
click at [457, 184] on input "text" at bounding box center [430, 188] width 187 height 18
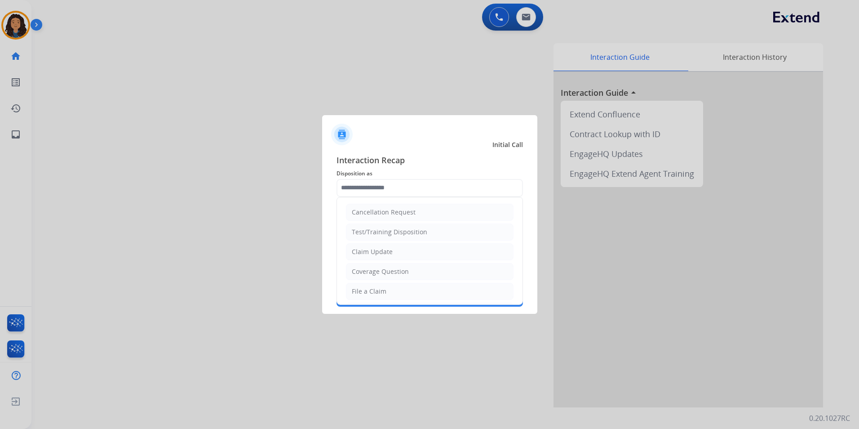
click at [396, 257] on li "Claim Update" at bounding box center [430, 251] width 168 height 17
type input "**********"
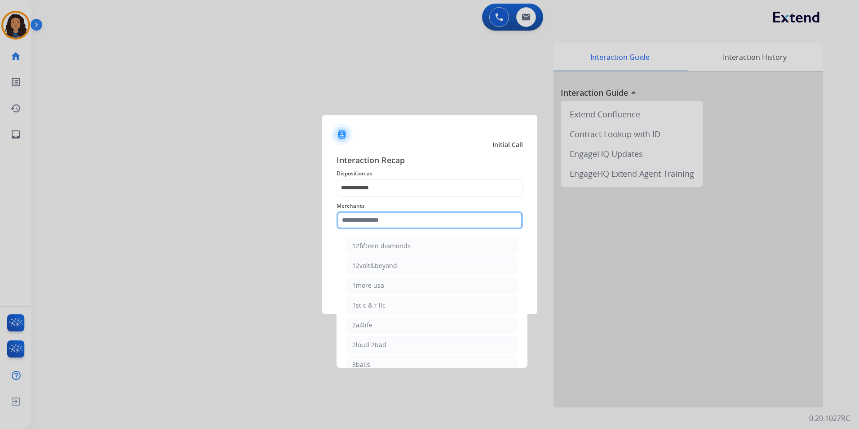
click at [380, 219] on input "text" at bounding box center [430, 220] width 187 height 18
type input "*"
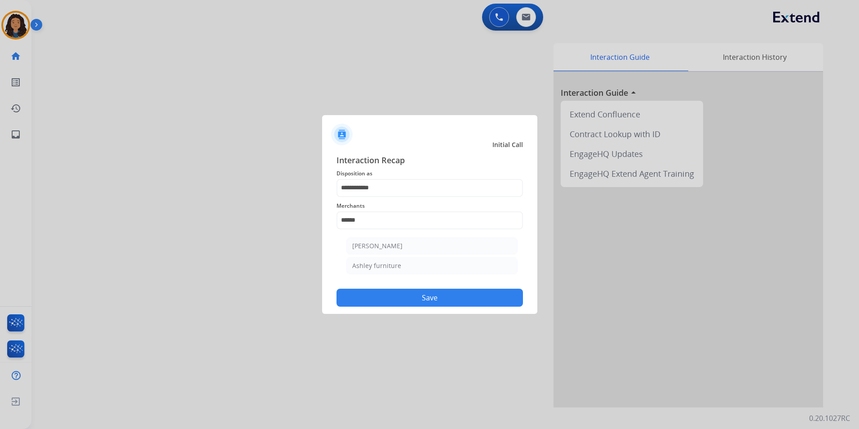
click at [391, 261] on div "Ashley furniture" at bounding box center [376, 265] width 49 height 9
type input "**********"
click at [384, 301] on button "Save" at bounding box center [430, 298] width 187 height 18
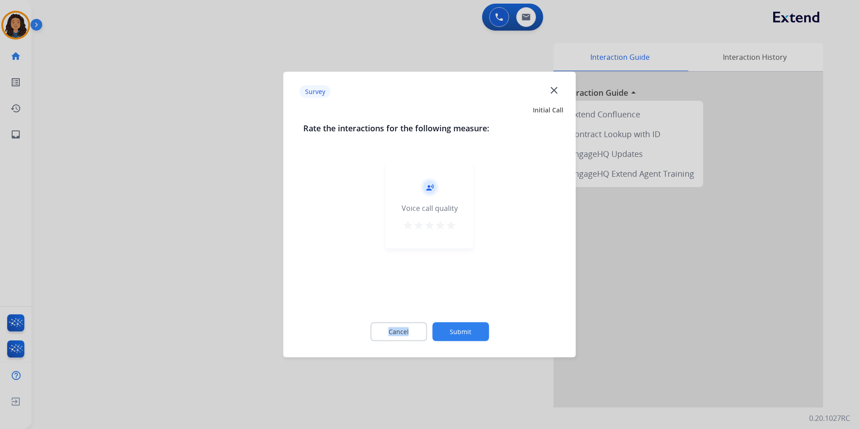
click at [384, 301] on div "record_voice_over Voice call quality star star star star star" at bounding box center [429, 233] width 253 height 155
click at [235, 234] on div at bounding box center [429, 214] width 859 height 429
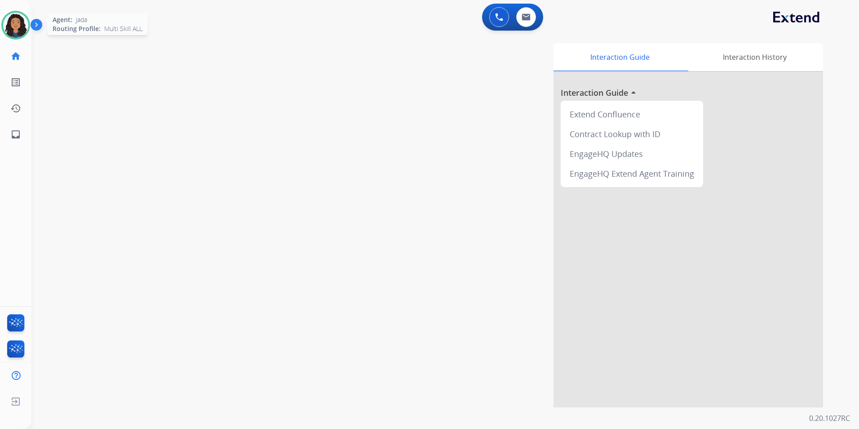
click at [16, 21] on img at bounding box center [15, 25] width 25 height 25
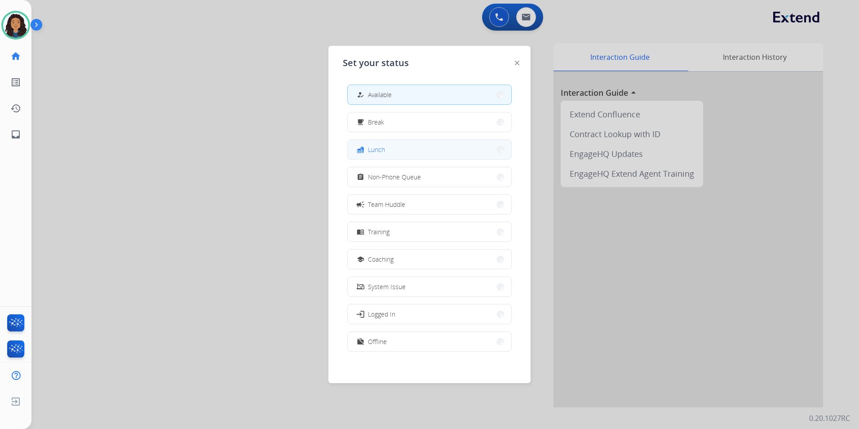
scroll to position [3, 0]
click at [369, 347] on button "work_off Offline" at bounding box center [430, 338] width 164 height 19
